Goal: Transaction & Acquisition: Purchase product/service

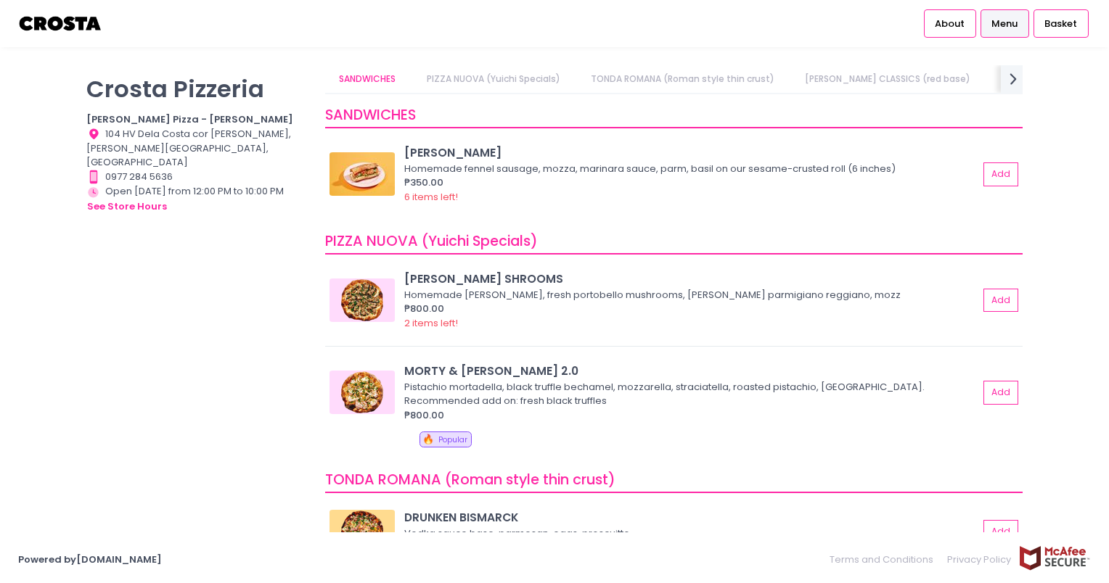
click at [1004, 29] on span "Menu" at bounding box center [1004, 24] width 26 height 15
click at [949, 15] on link "About" at bounding box center [950, 23] width 52 height 28
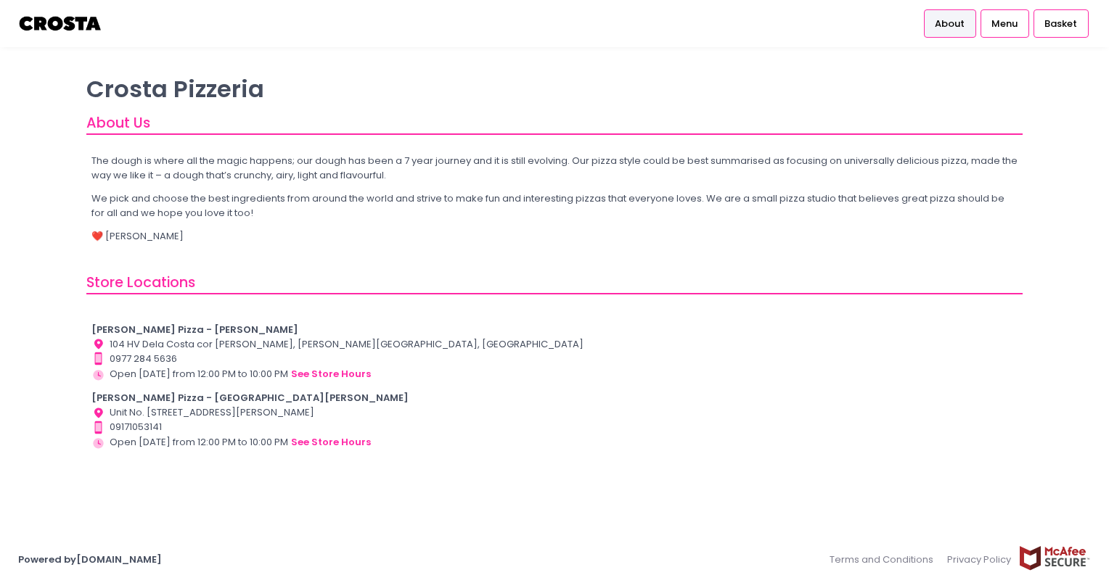
click at [633, 247] on div "The dough is where all the magic happens; our dough has been a 7 year journey a…" at bounding box center [554, 203] width 936 height 118
click at [1059, 15] on div "Basket" at bounding box center [1060, 23] width 55 height 28
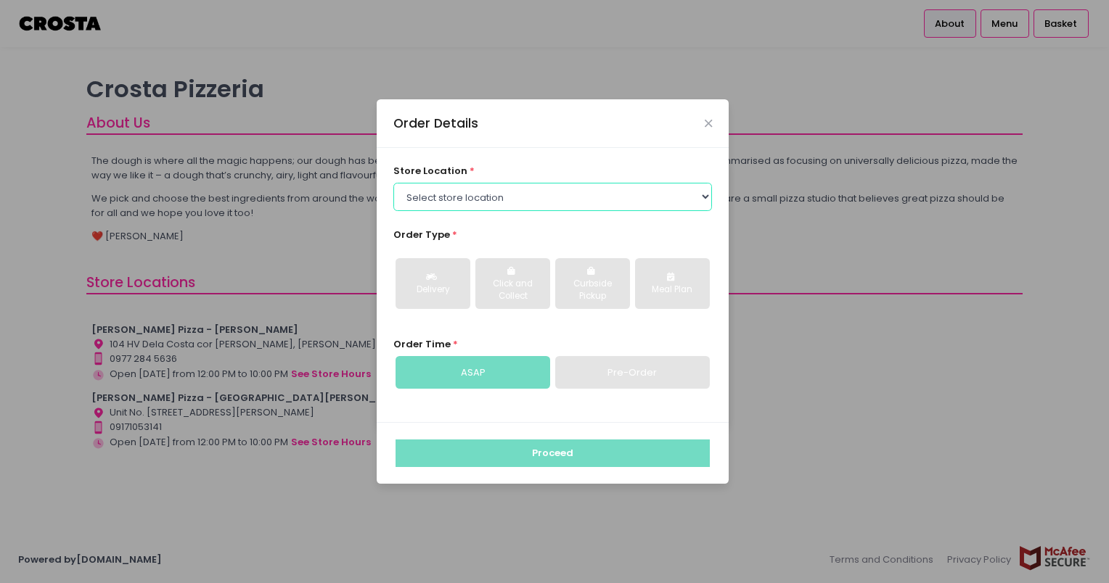
click at [443, 193] on select "Select store location [PERSON_NAME] Pizza - [PERSON_NAME] Pizza - [GEOGRAPHIC_D…" at bounding box center [552, 197] width 319 height 28
select select "65090bae48156caed44a5eb4"
click at [393, 183] on select "Select store location [PERSON_NAME] Pizza - [PERSON_NAME] Pizza - [GEOGRAPHIC_D…" at bounding box center [552, 197] width 319 height 28
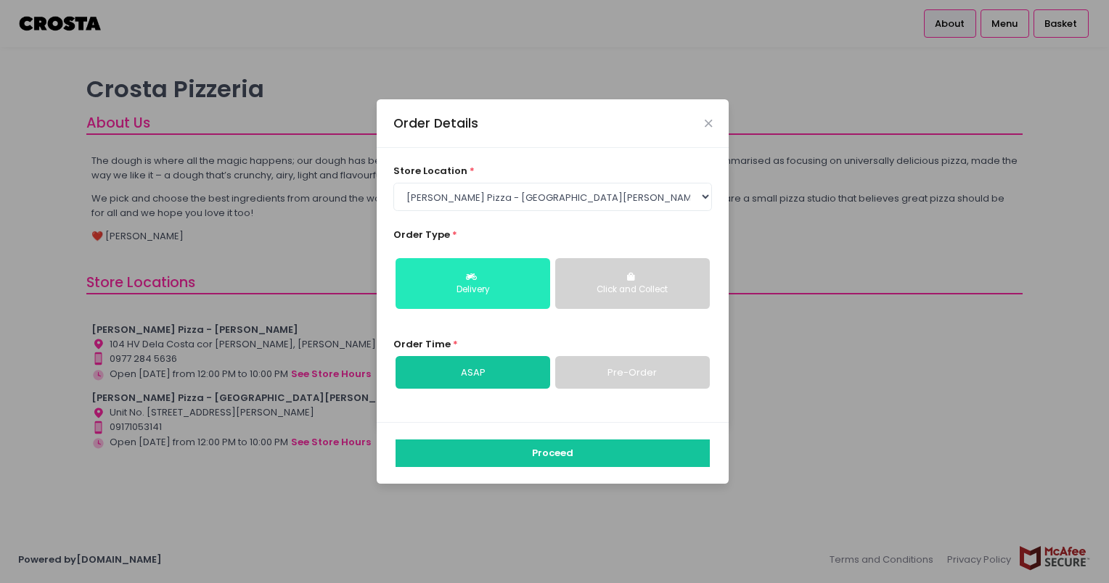
click at [471, 274] on icon "button" at bounding box center [473, 277] width 15 height 9
click at [473, 374] on link "ASAP" at bounding box center [472, 372] width 155 height 33
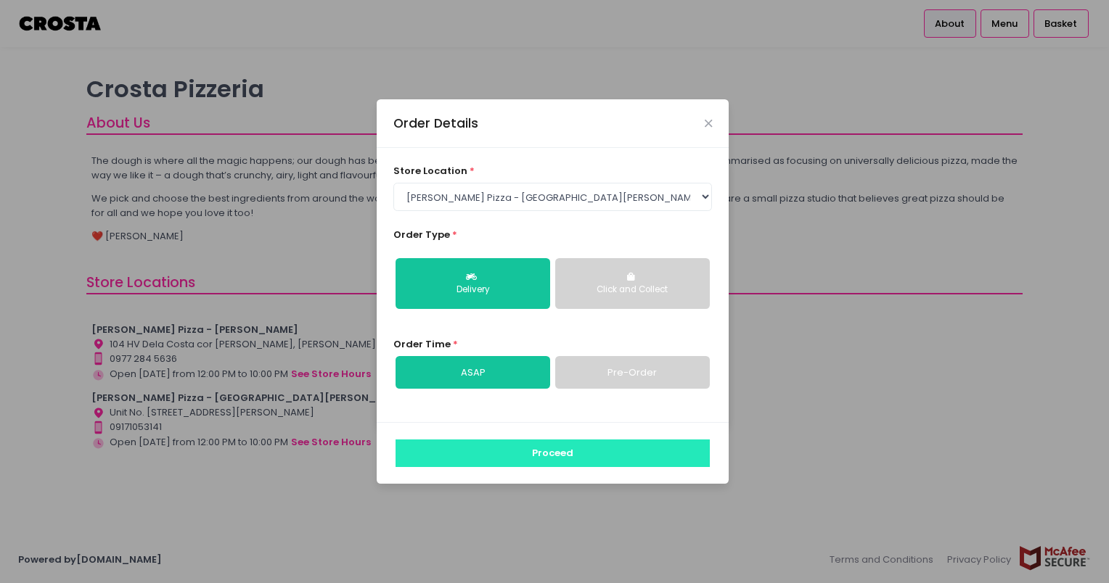
click at [499, 459] on button "Proceed" at bounding box center [552, 454] width 314 height 28
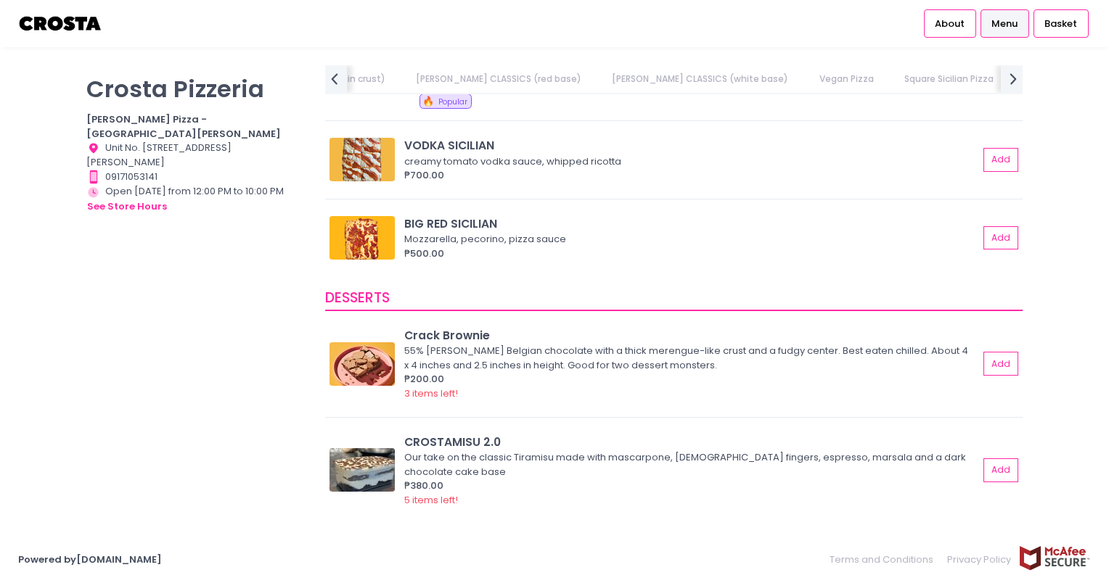
scroll to position [0, 489]
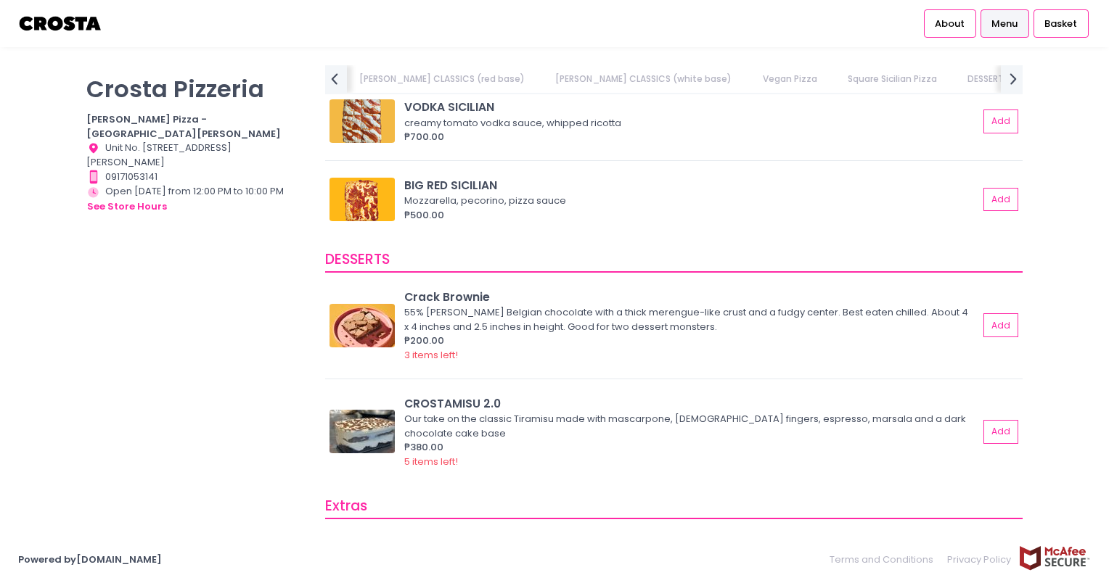
click at [535, 382] on div "Crack Brownie 55% [PERSON_NAME] Belgian chocolate with a thick merengue-like cr…" at bounding box center [673, 383] width 697 height 202
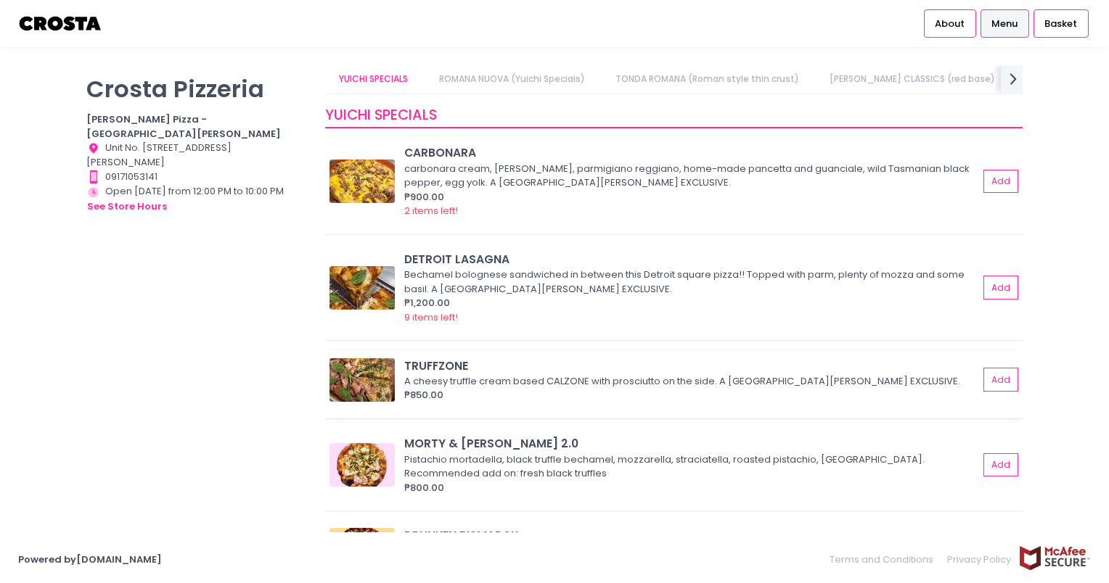
scroll to position [0, 0]
click at [355, 282] on img at bounding box center [361, 288] width 65 height 44
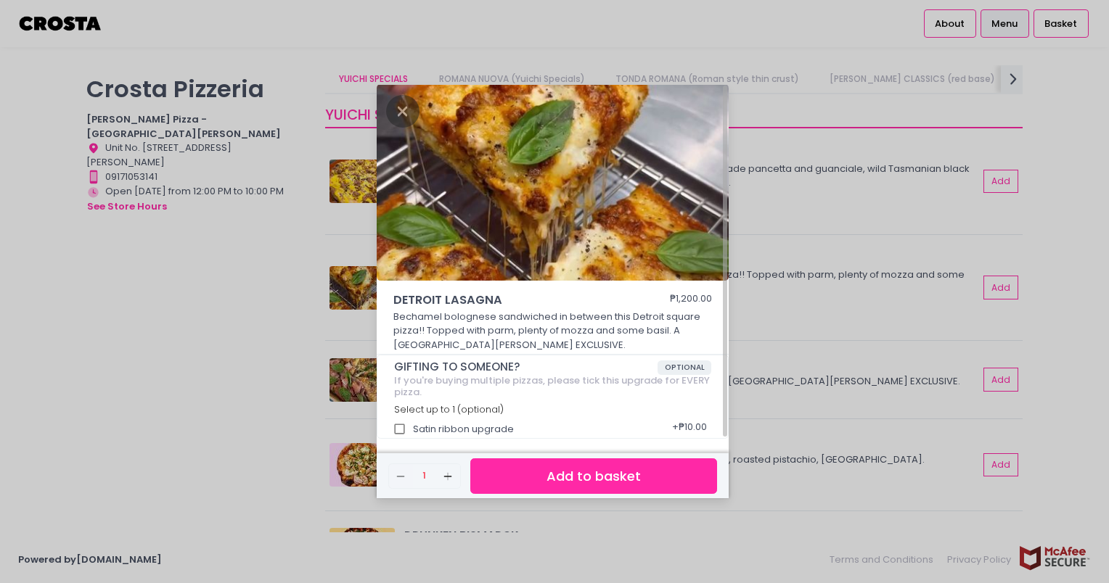
scroll to position [4, 0]
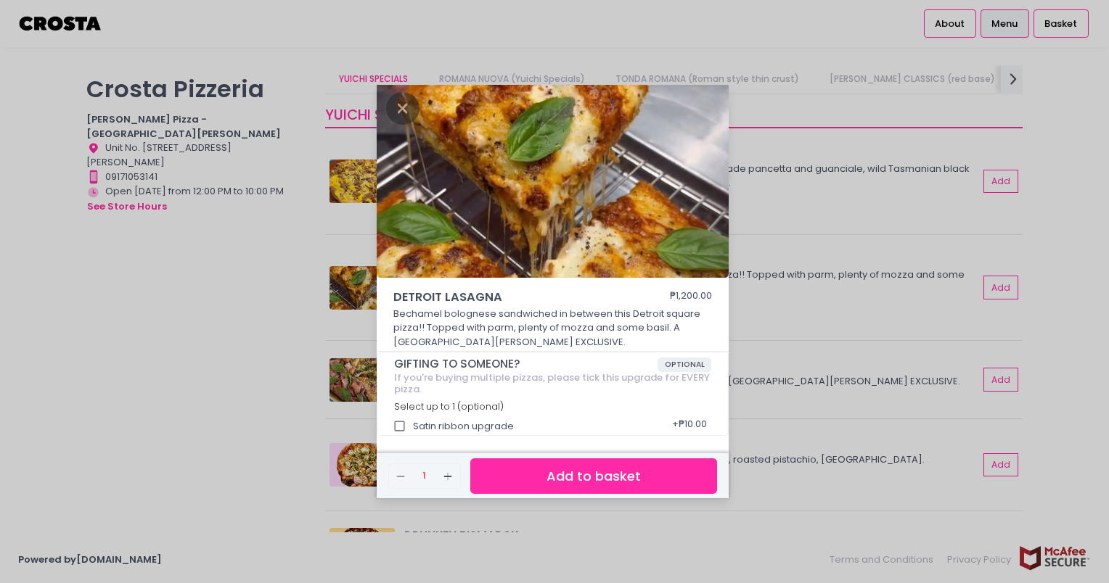
click at [274, 321] on div "DETROIT LASAGNA ₱1,200.00 Bechamel bolognese sandwiched in between this Detroit…" at bounding box center [554, 291] width 1109 height 583
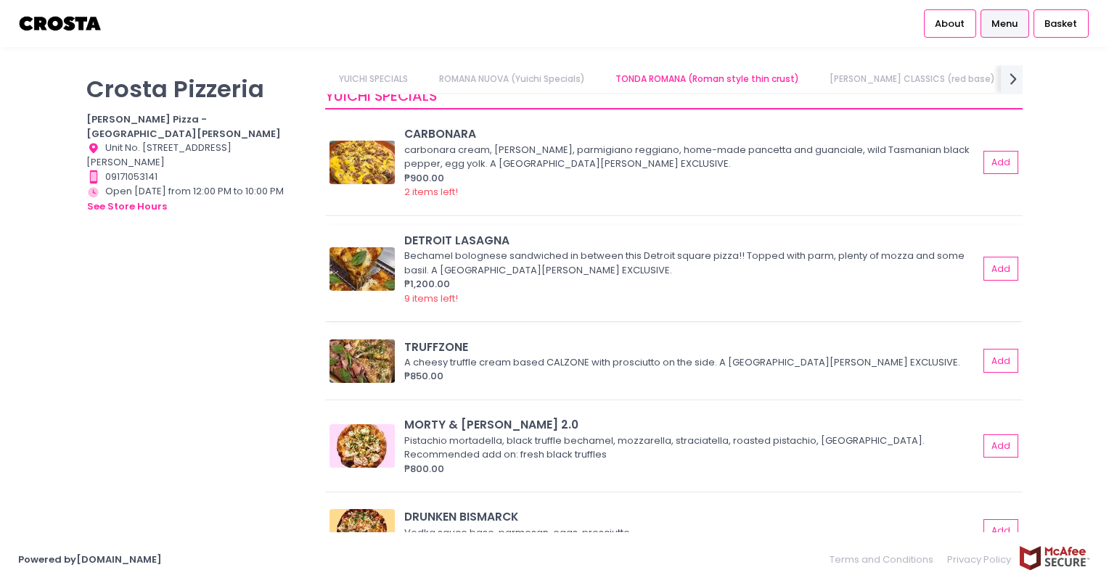
scroll to position [0, 0]
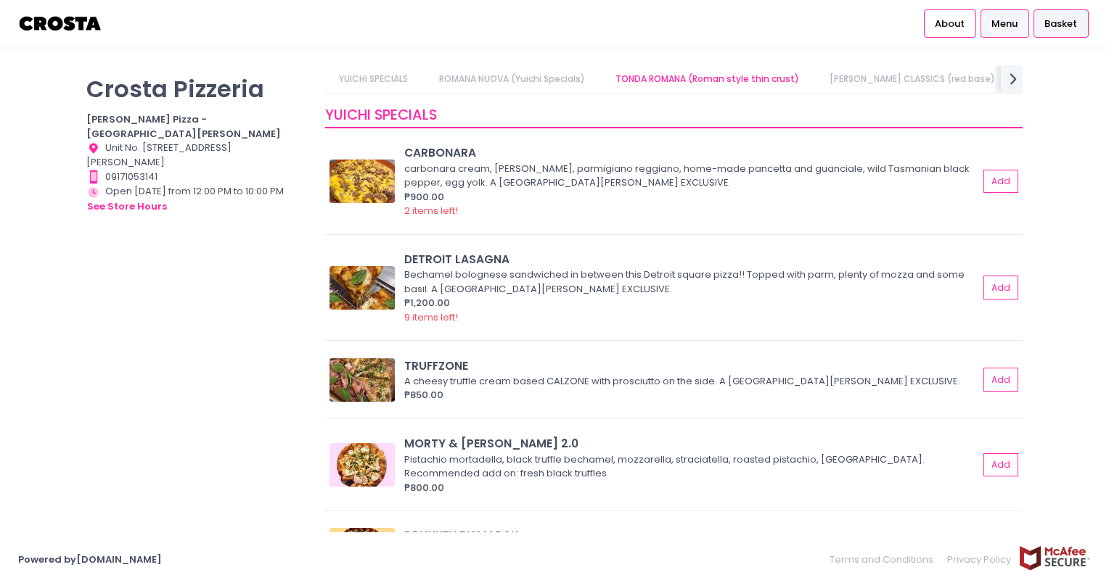
click at [1042, 31] on div "Basket" at bounding box center [1060, 23] width 55 height 28
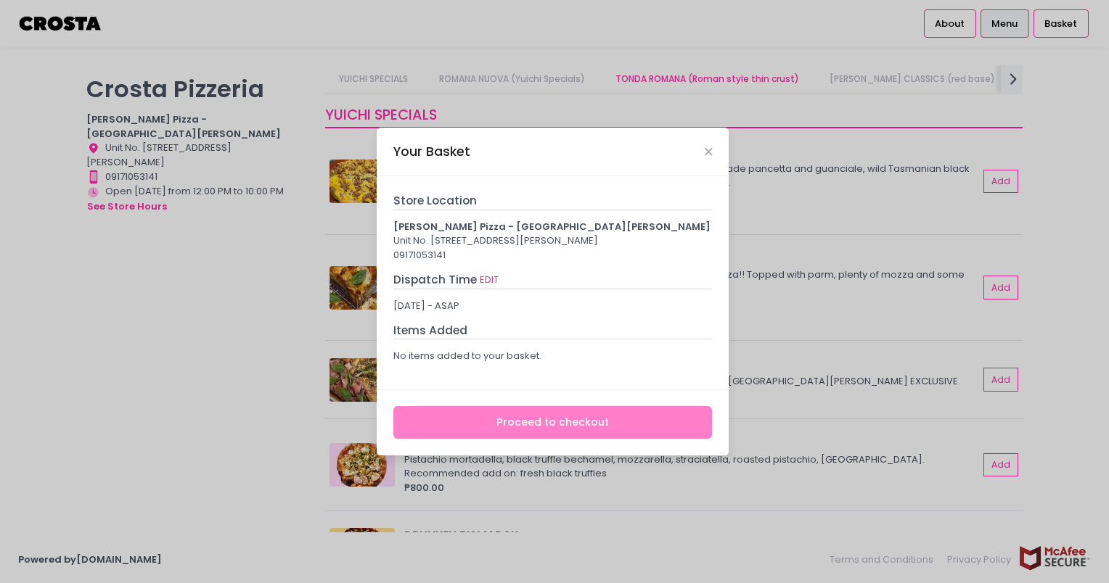
click at [440, 237] on div "Unit No. [STREET_ADDRESS][PERSON_NAME]" at bounding box center [552, 241] width 319 height 15
click at [503, 192] on div "Store Location" at bounding box center [552, 200] width 319 height 17
click at [484, 285] on button "EDIT" at bounding box center [489, 280] width 20 height 16
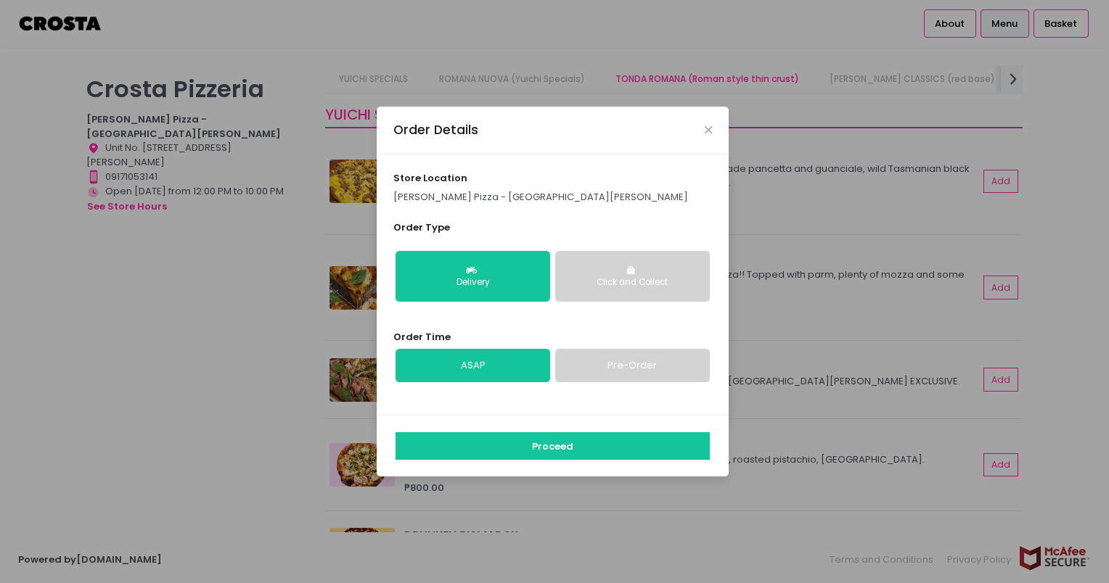
click at [524, 208] on div "store location [PERSON_NAME] Pizza - [GEOGRAPHIC_DATA][PERSON_NAME] Order Type …" at bounding box center [553, 285] width 352 height 260
click at [532, 186] on div "store location [PERSON_NAME] Pizza - [GEOGRAPHIC_DATA][PERSON_NAME]" at bounding box center [552, 187] width 319 height 33
click at [710, 121] on div "Order Details" at bounding box center [553, 131] width 352 height 48
click at [708, 133] on icon "Close" at bounding box center [707, 130] width 7 height 11
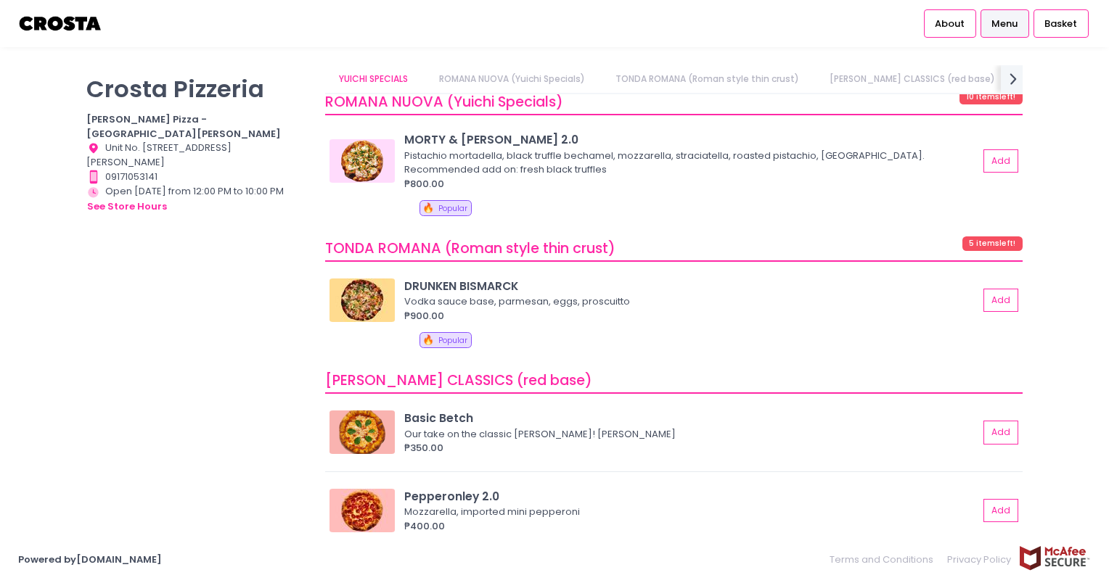
scroll to position [206, 0]
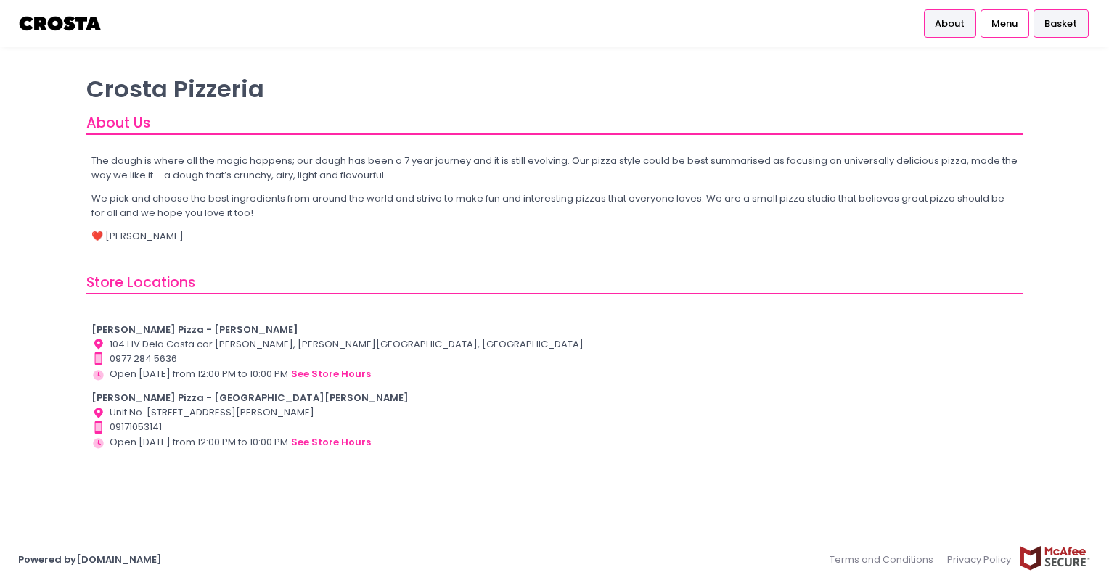
click at [1065, 27] on span "Basket" at bounding box center [1060, 24] width 33 height 15
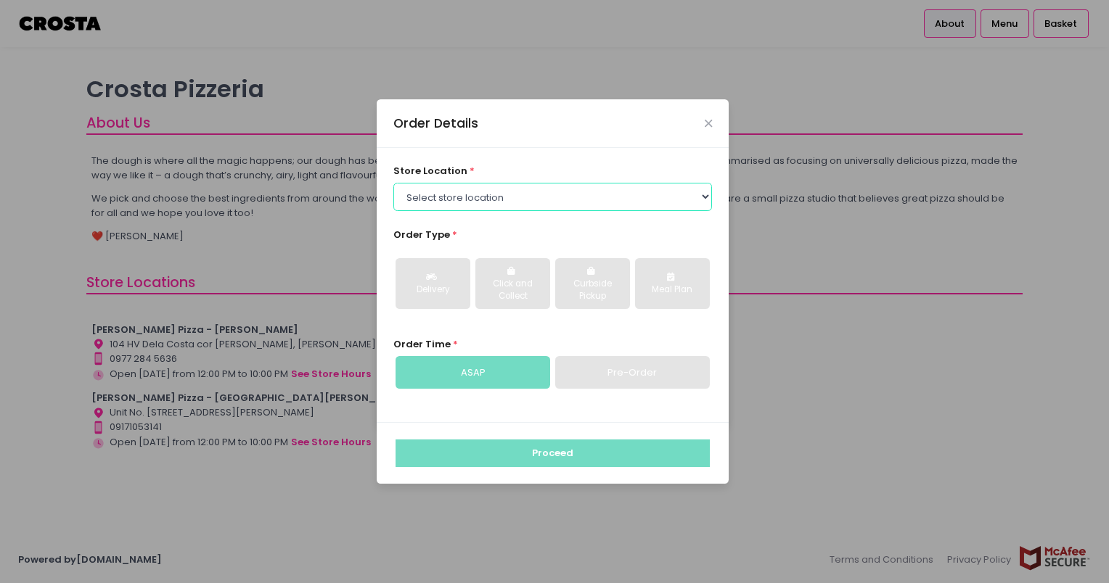
click at [561, 201] on select "Select store location [PERSON_NAME] Pizza - [PERSON_NAME] Pizza - [GEOGRAPHIC_D…" at bounding box center [552, 197] width 319 height 28
select select "5fabb2e53664a8677beaeb89"
click at [393, 183] on select "Select store location [PERSON_NAME] Pizza - [PERSON_NAME] Pizza - [GEOGRAPHIC_D…" at bounding box center [552, 197] width 319 height 28
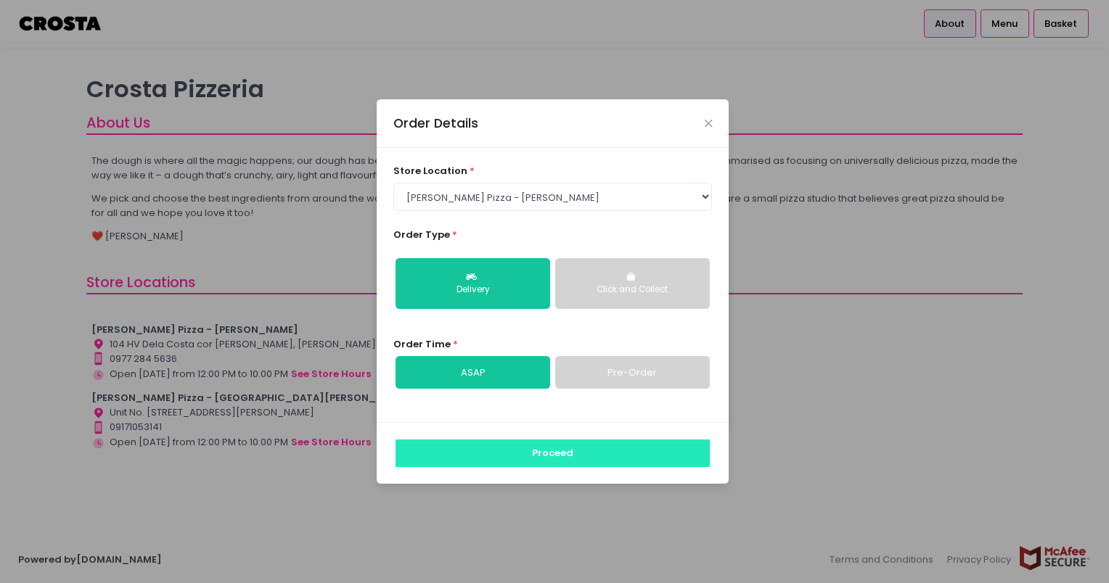
click at [506, 456] on button "Proceed" at bounding box center [552, 454] width 314 height 28
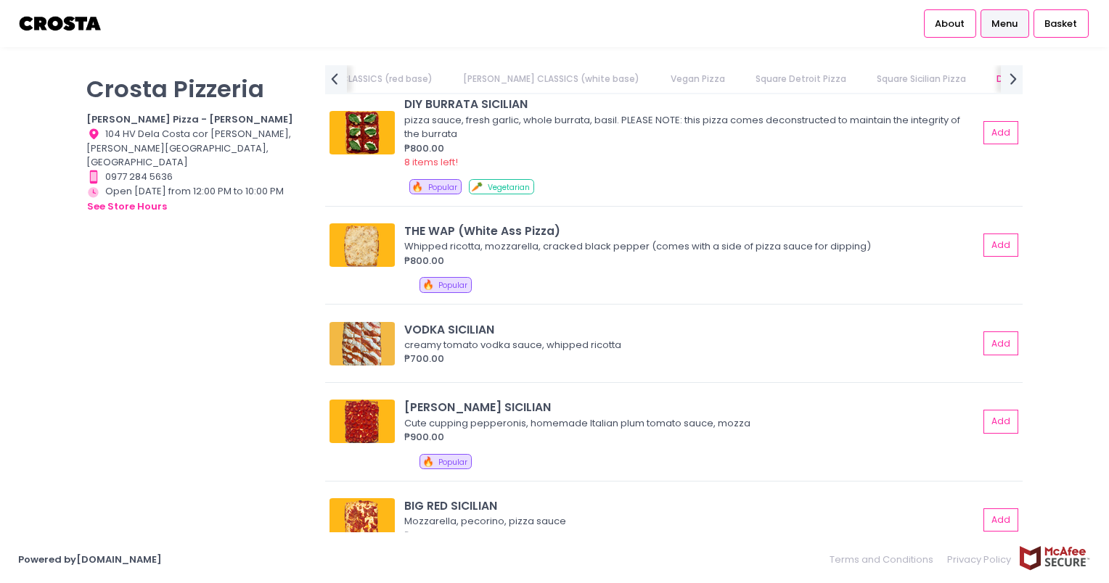
scroll to position [2018, 0]
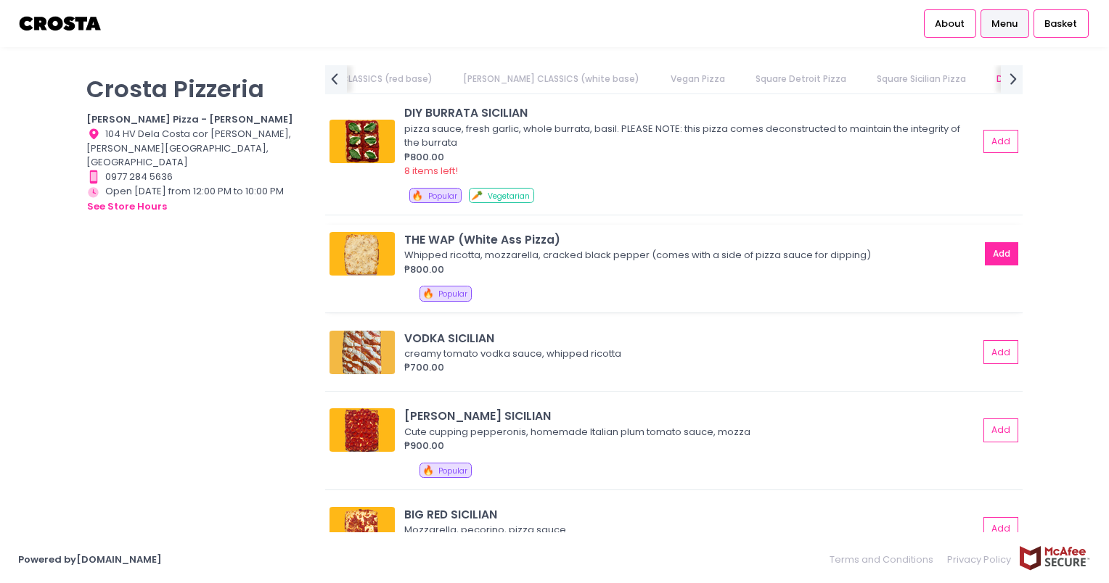
click at [985, 244] on button "Add" at bounding box center [1001, 254] width 33 height 24
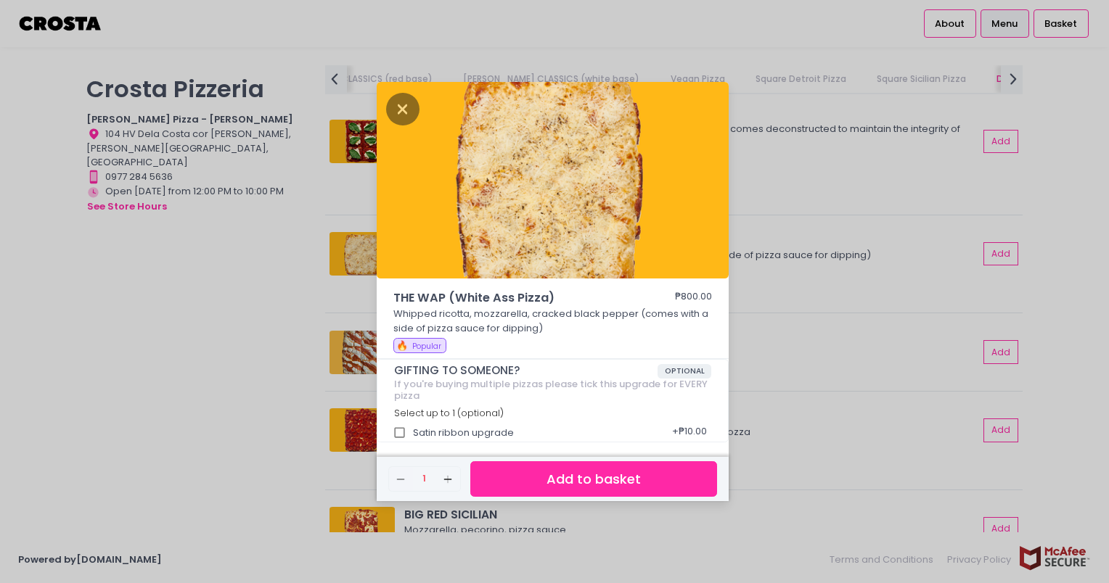
click at [580, 468] on button "Add to basket" at bounding box center [593, 479] width 247 height 36
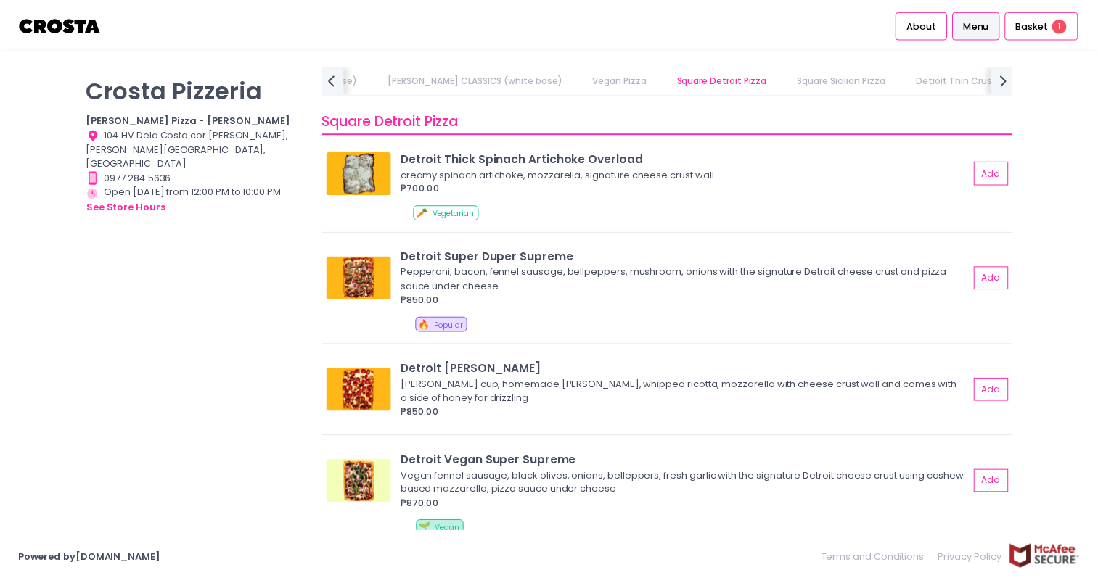
scroll to position [1526, 0]
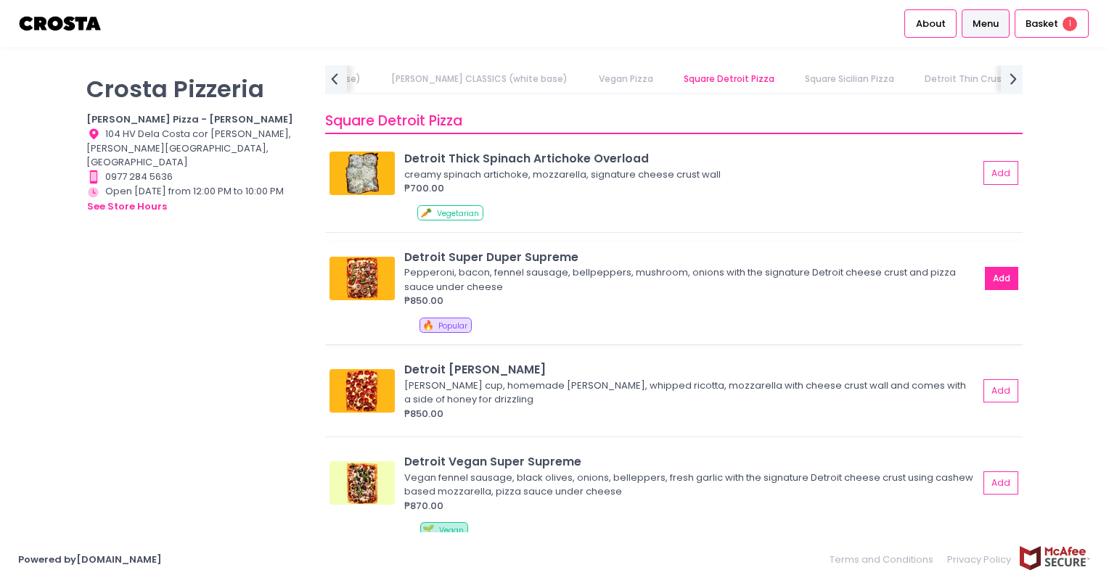
click at [986, 279] on button "Add" at bounding box center [1001, 279] width 33 height 24
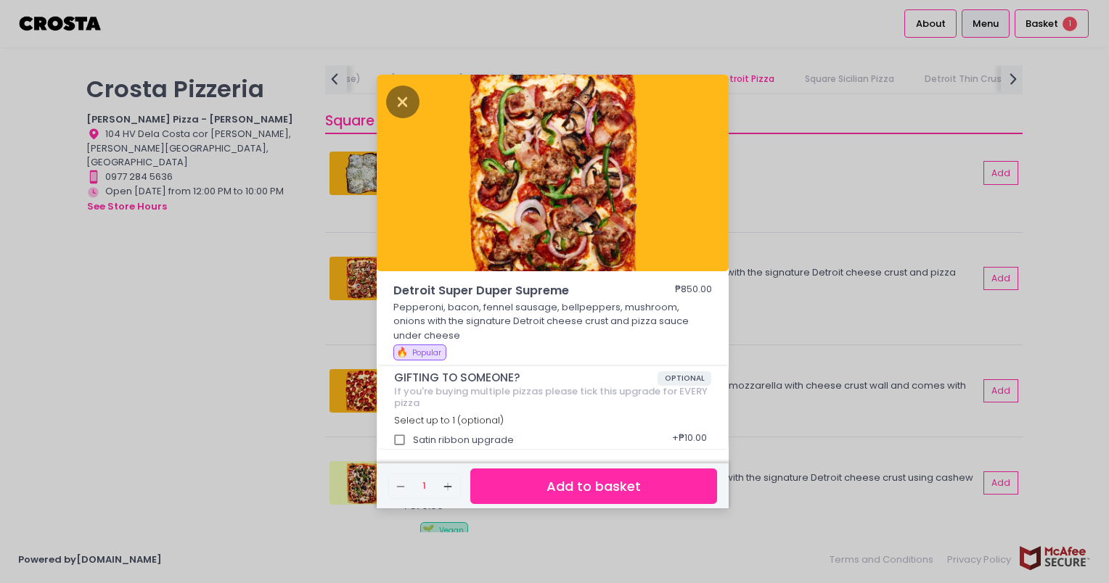
click at [591, 482] on button "Add to basket" at bounding box center [593, 487] width 247 height 36
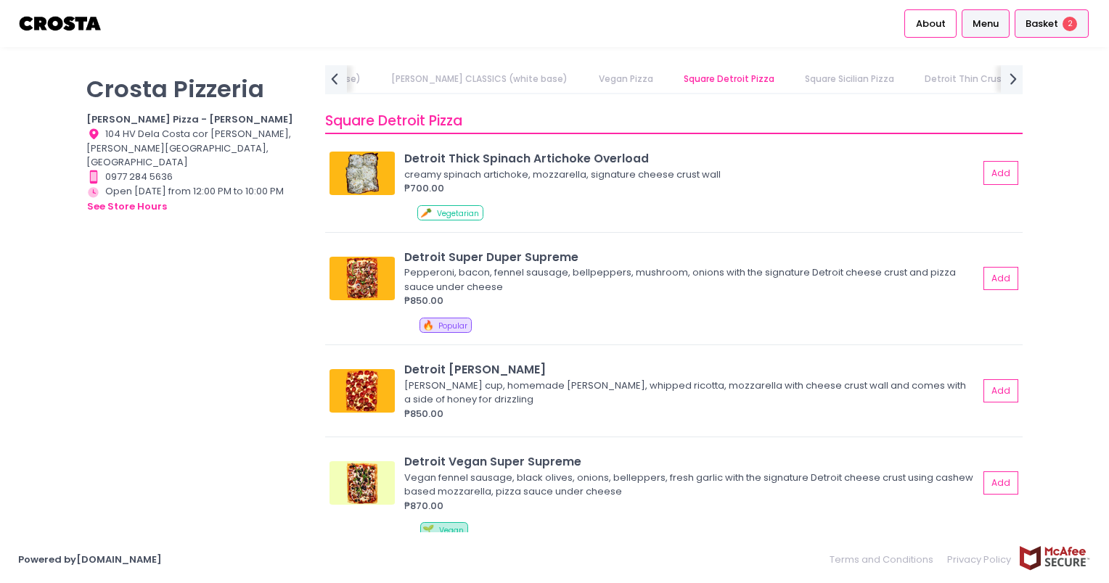
click at [1043, 29] on span "Basket" at bounding box center [1041, 24] width 33 height 15
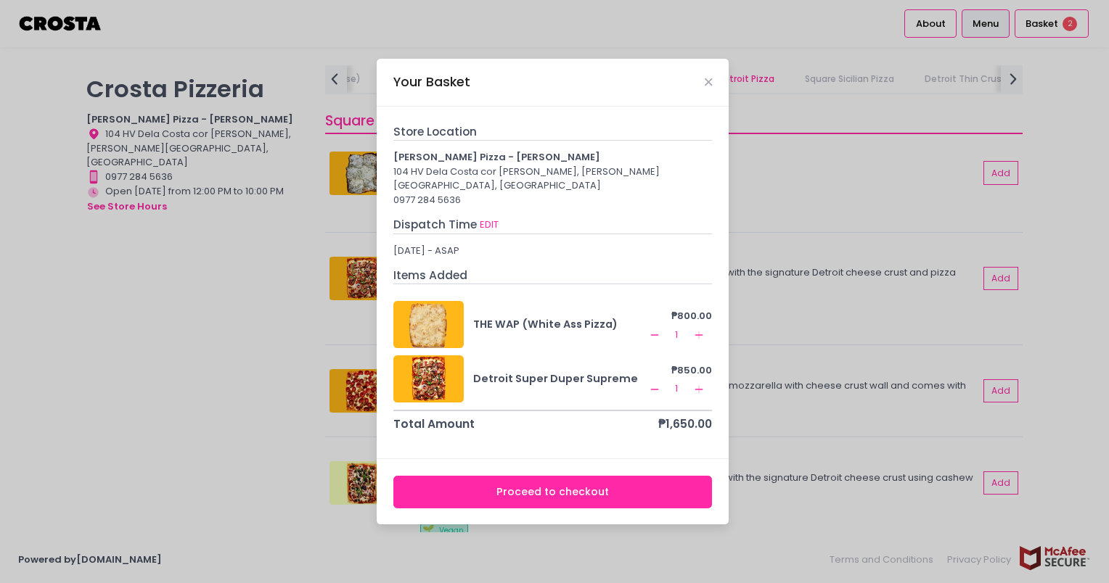
click at [558, 488] on button "Proceed to checkout" at bounding box center [552, 492] width 319 height 33
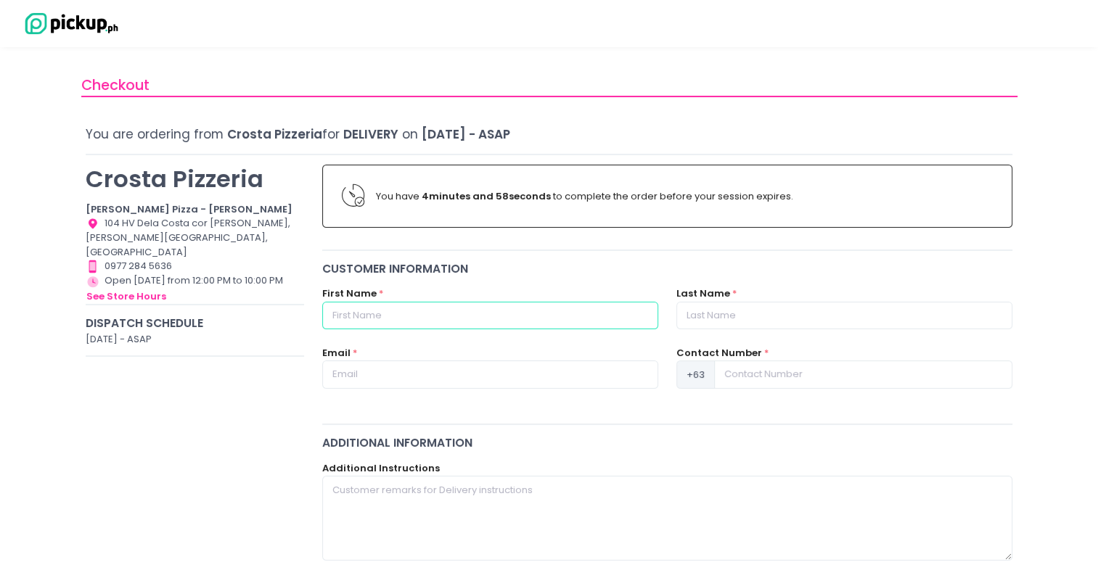
click at [437, 308] on input "text" at bounding box center [490, 316] width 336 height 28
type input "[PERSON_NAME]"
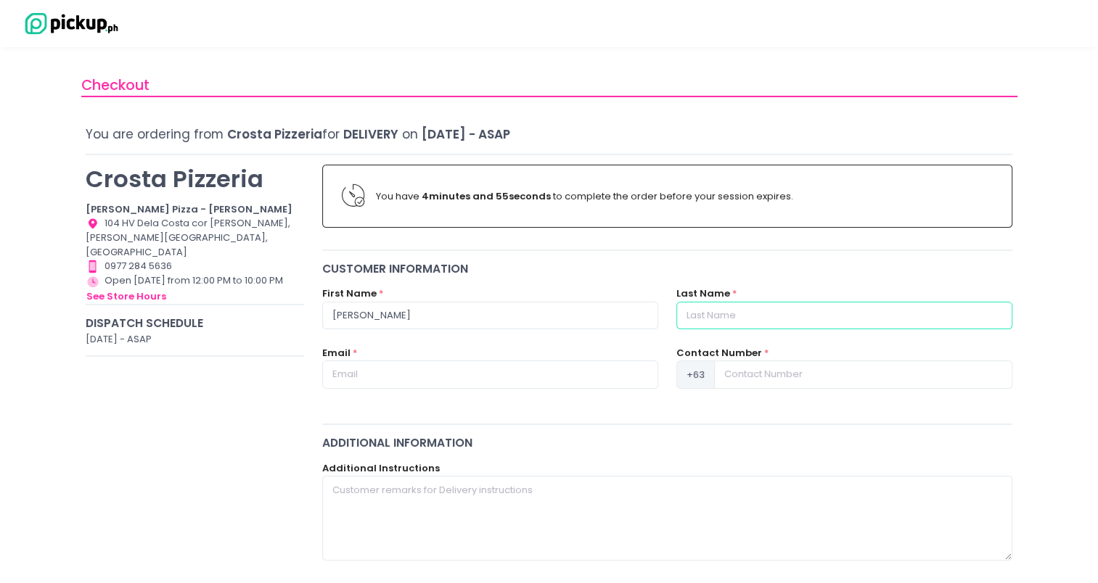
type input "CHUA"
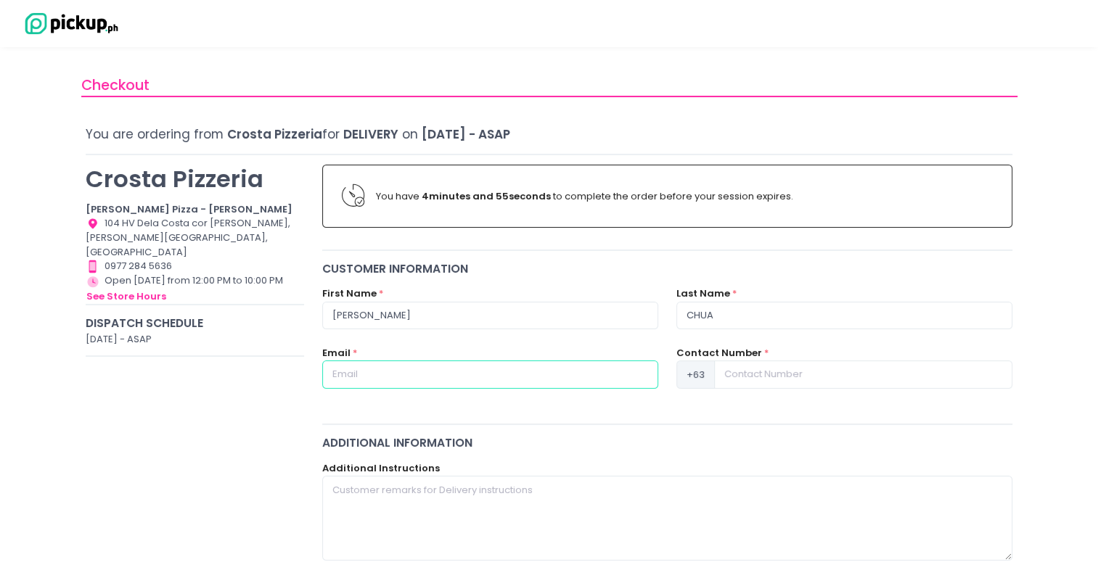
type input "[EMAIL_ADDRESS][DOMAIN_NAME]"
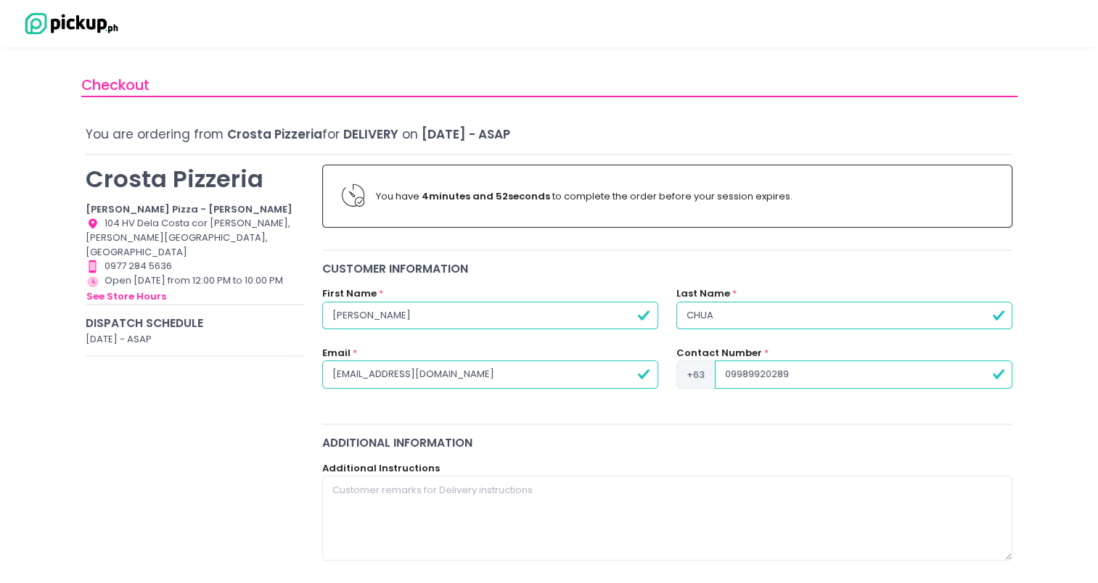
click at [728, 374] on input "09989920289" at bounding box center [863, 375] width 297 height 28
type input "9989920289"
click at [710, 439] on div "Additional Information" at bounding box center [667, 443] width 691 height 17
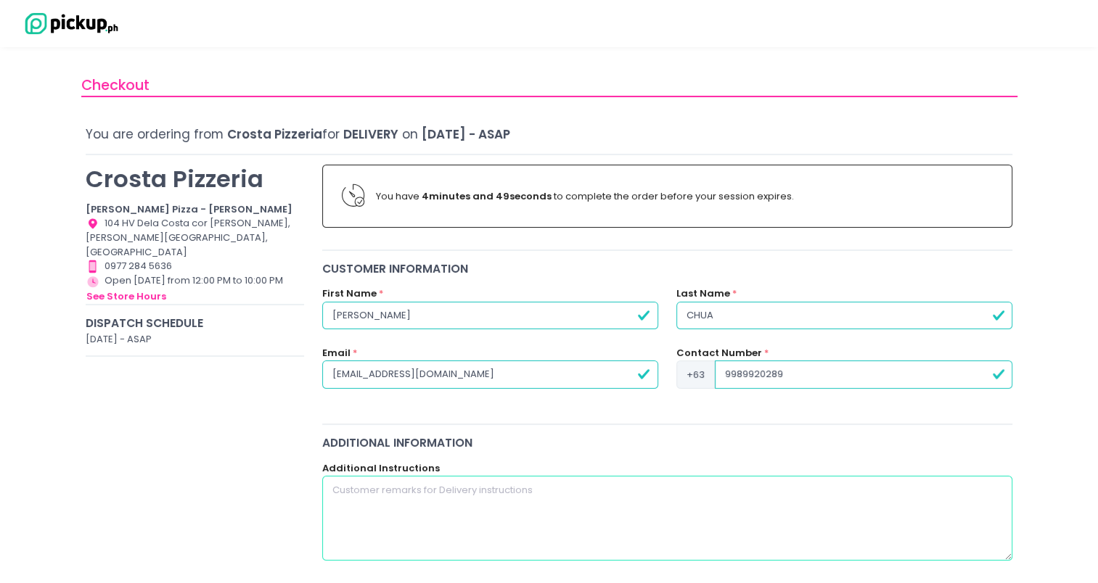
click at [583, 509] on textarea at bounding box center [667, 518] width 691 height 84
type textarea "P"
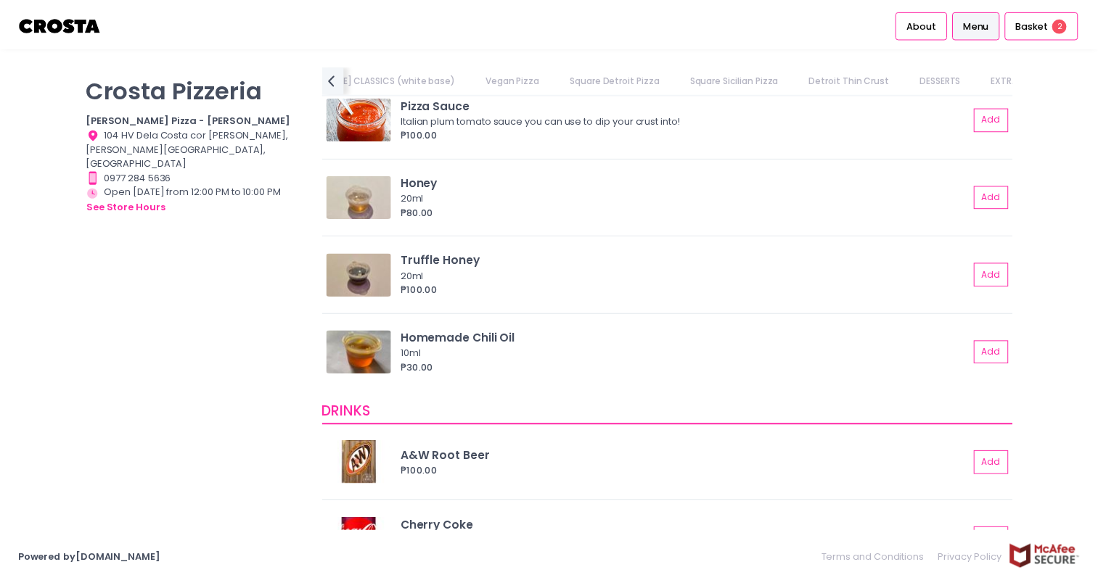
scroll to position [3023, 0]
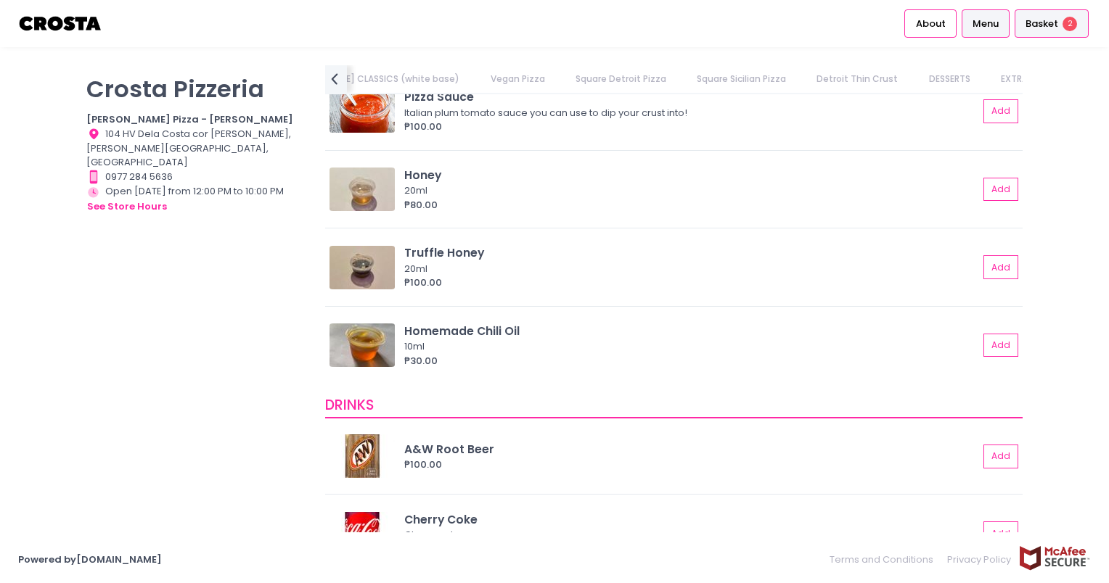
click at [1039, 24] on span "Basket" at bounding box center [1041, 24] width 33 height 15
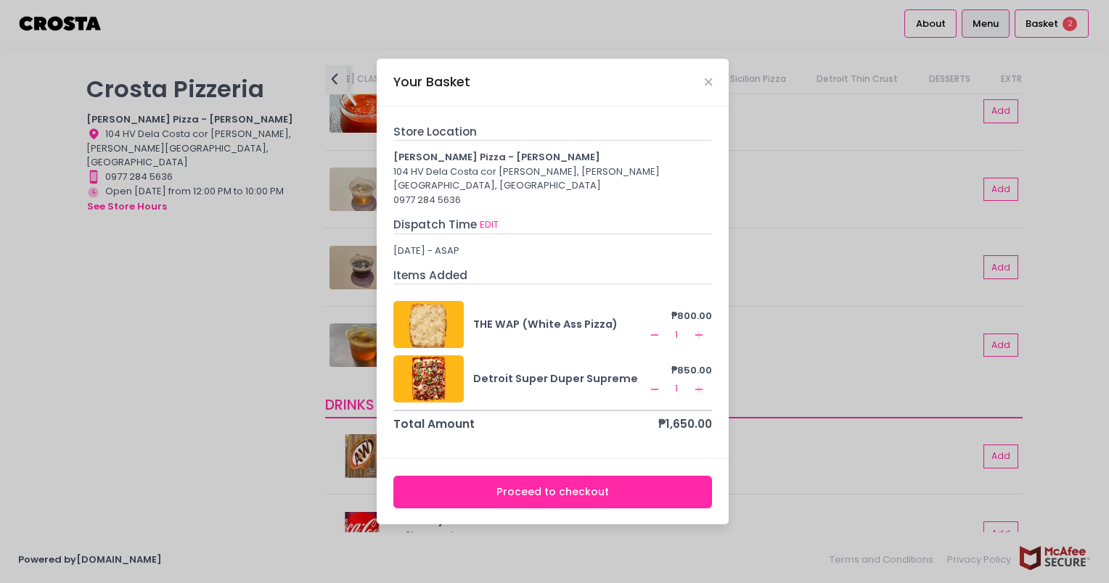
click at [537, 481] on button "Proceed to checkout" at bounding box center [552, 492] width 319 height 33
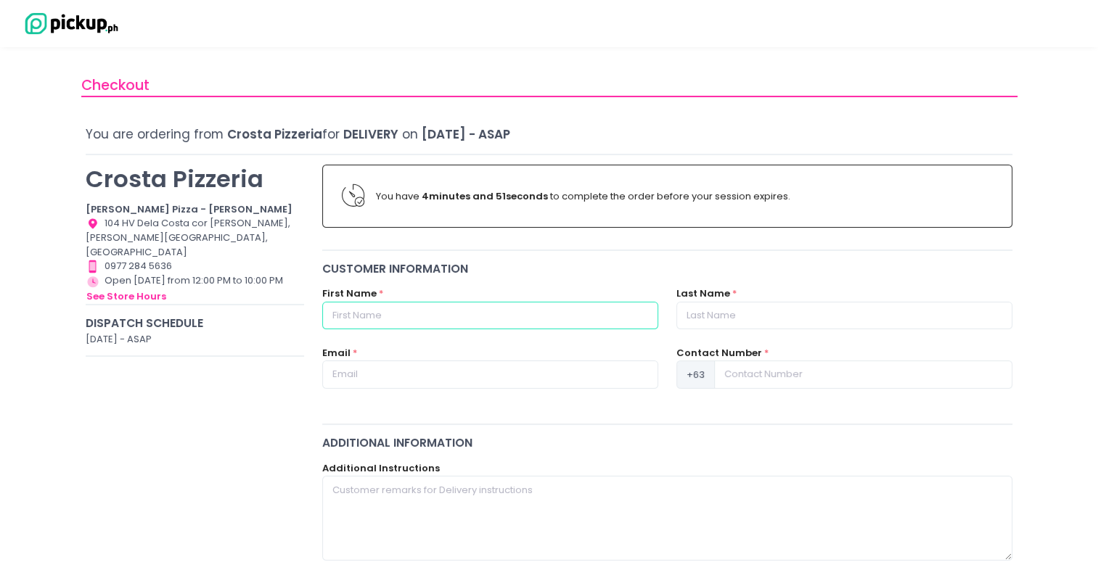
click at [408, 316] on input "text" at bounding box center [490, 316] width 336 height 28
type input "[PERSON_NAME]"
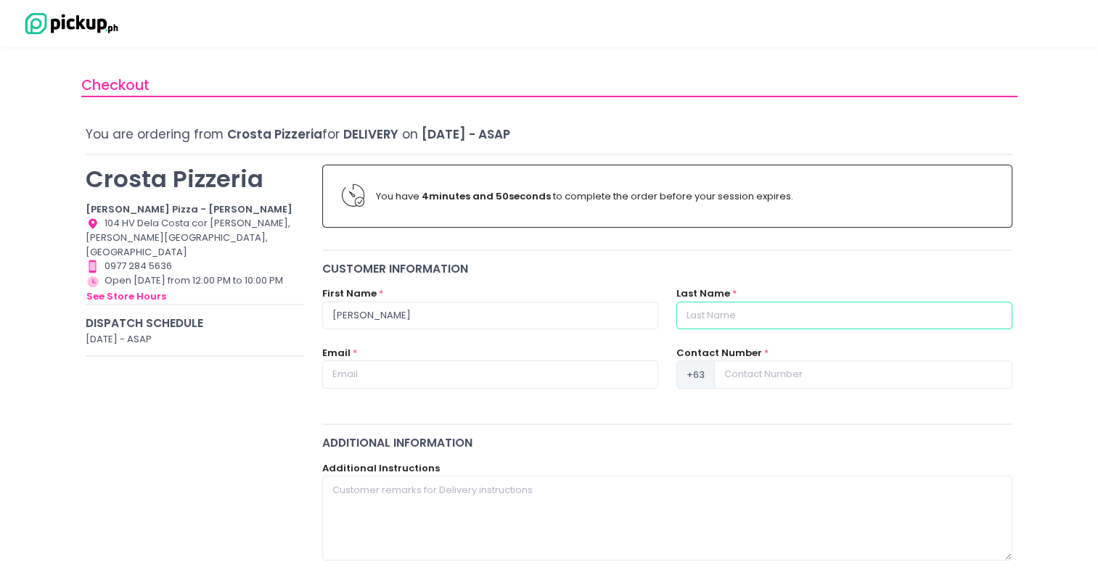
type input "CHUA"
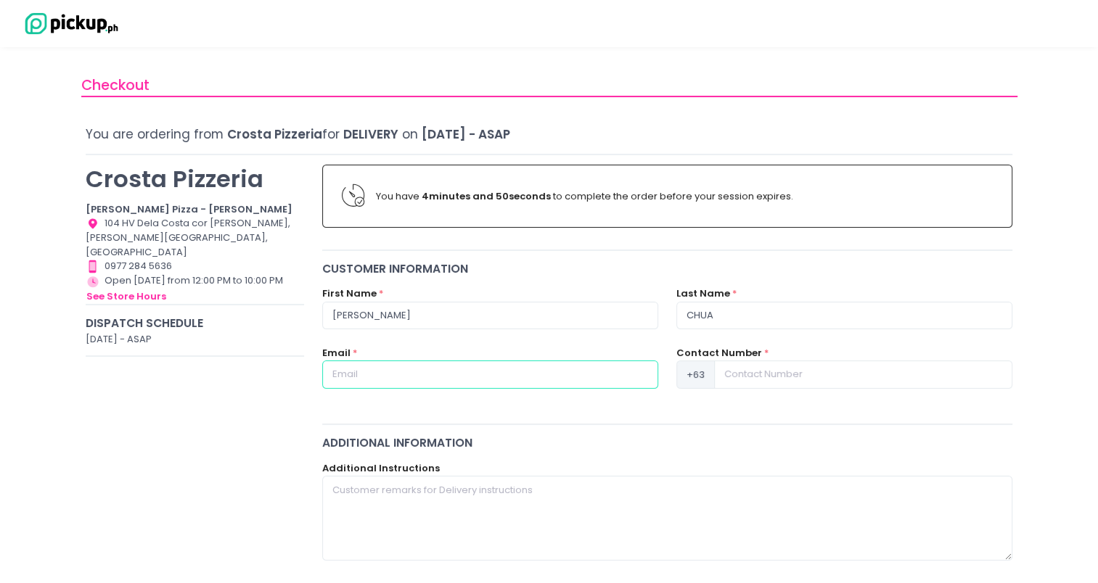
type input "[EMAIL_ADDRESS][DOMAIN_NAME]"
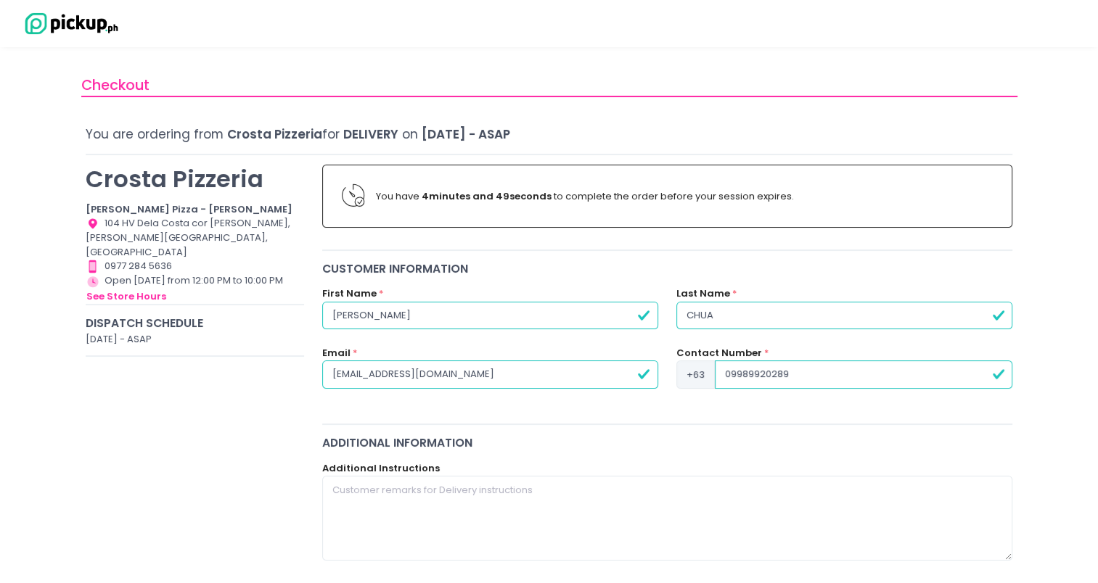
click at [730, 373] on input "09989920289" at bounding box center [863, 375] width 297 height 28
type input "9989920289"
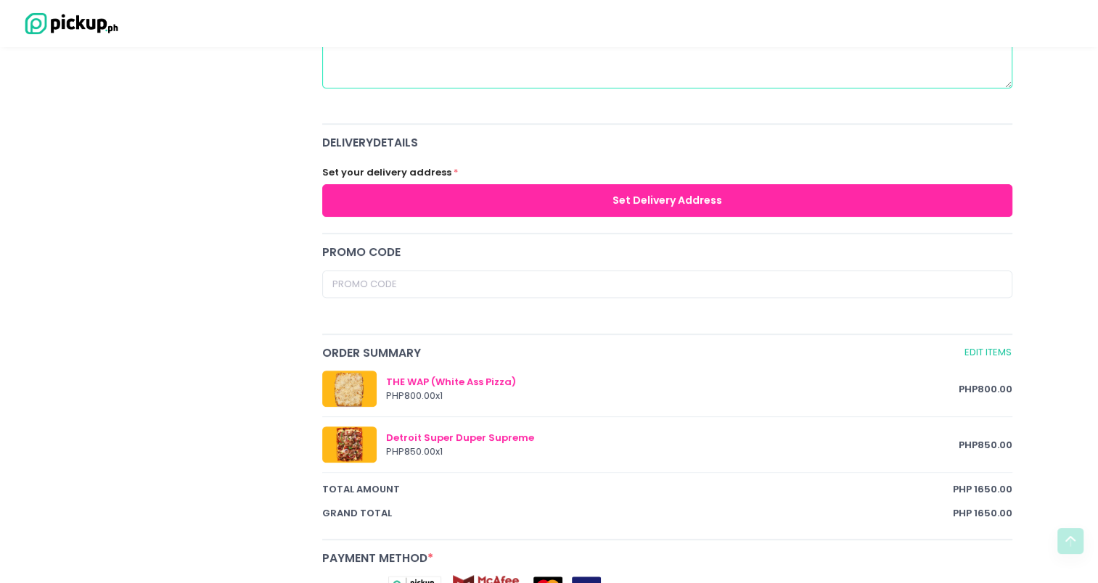
scroll to position [473, 0]
